Goal: Find contact information: Find contact information

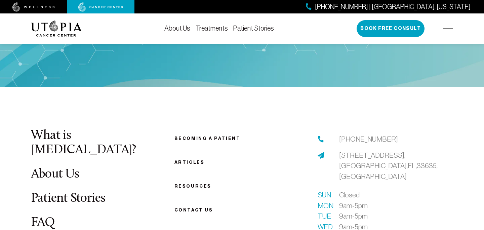
scroll to position [2547, 0]
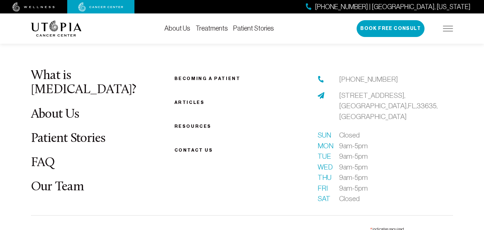
scroll to position [2345, 0]
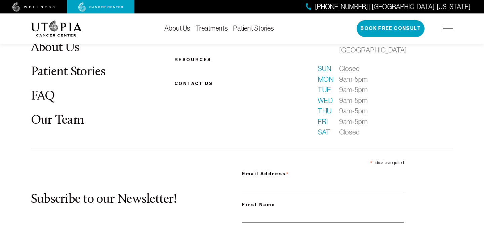
click at [65, 114] on link "Our Team" at bounding box center [57, 120] width 53 height 13
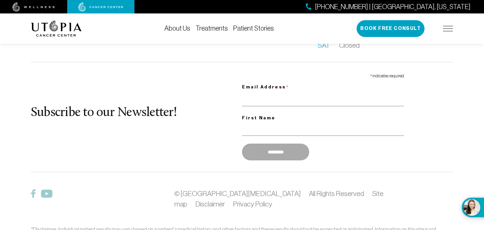
click at [448, 26] on div "[PHONE_NUMBER] | [GEOGRAPHIC_DATA], [US_STATE] Book Free Consult" at bounding box center [405, 28] width 96 height 17
click at [447, 32] on div "[PHONE_NUMBER] | [GEOGRAPHIC_DATA], [US_STATE] Book Free Consult" at bounding box center [405, 28] width 96 height 17
click at [448, 29] on img at bounding box center [448, 28] width 10 height 5
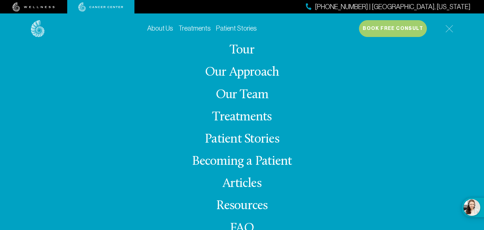
scroll to position [23, 0]
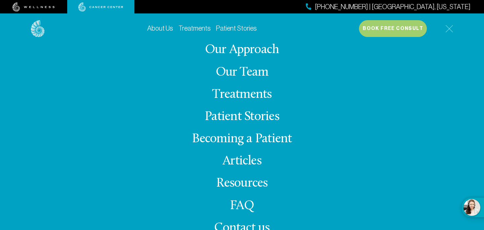
click at [230, 227] on span "Contact us" at bounding box center [241, 228] width 55 height 13
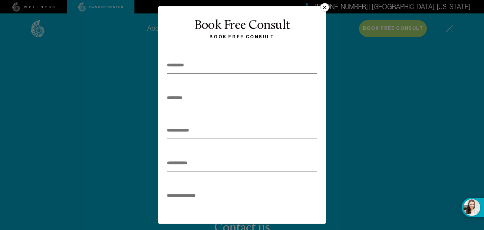
click at [323, 9] on button "×" at bounding box center [324, 7] width 9 height 9
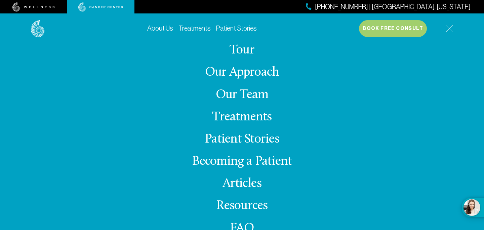
scroll to position [1617, 0]
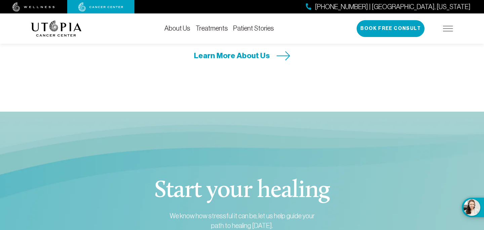
scroll to position [2313, 0]
